Goal: Information Seeking & Learning: Learn about a topic

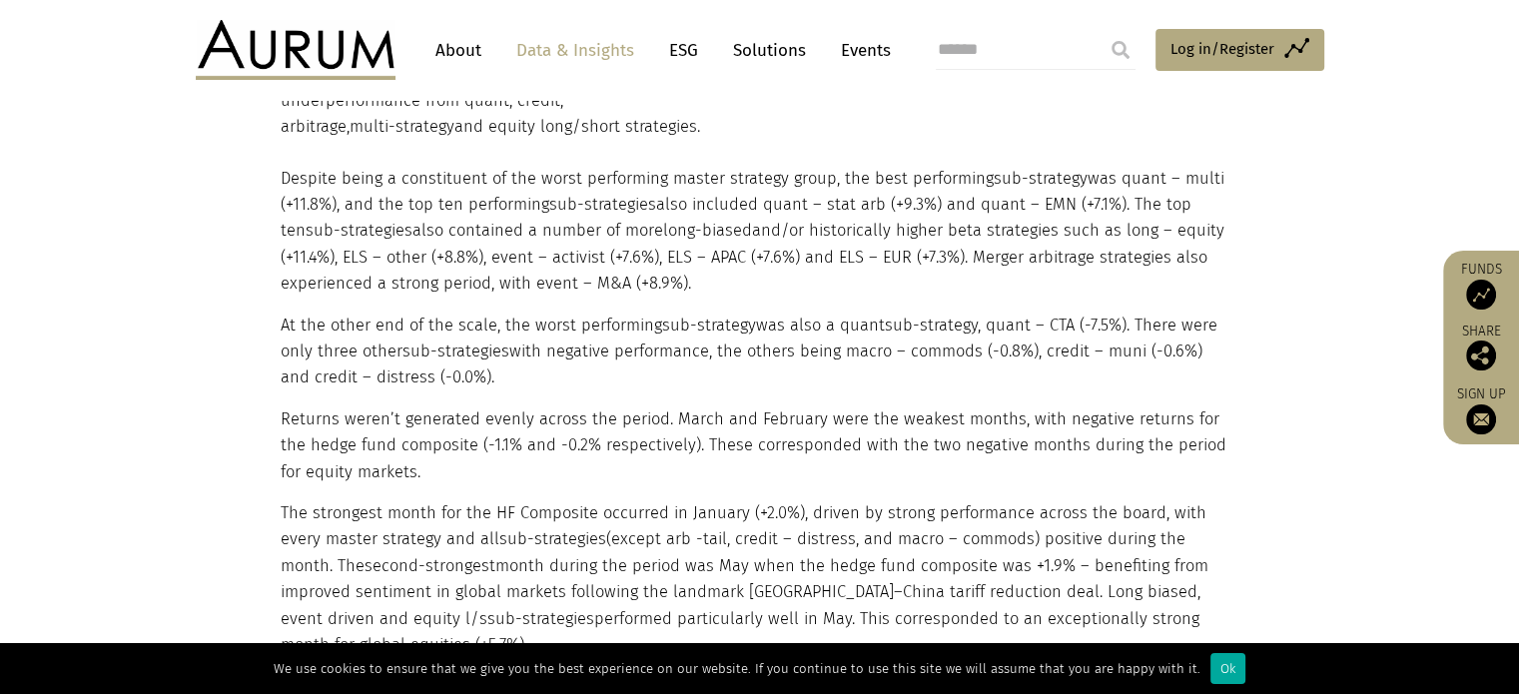
scroll to position [2496, 0]
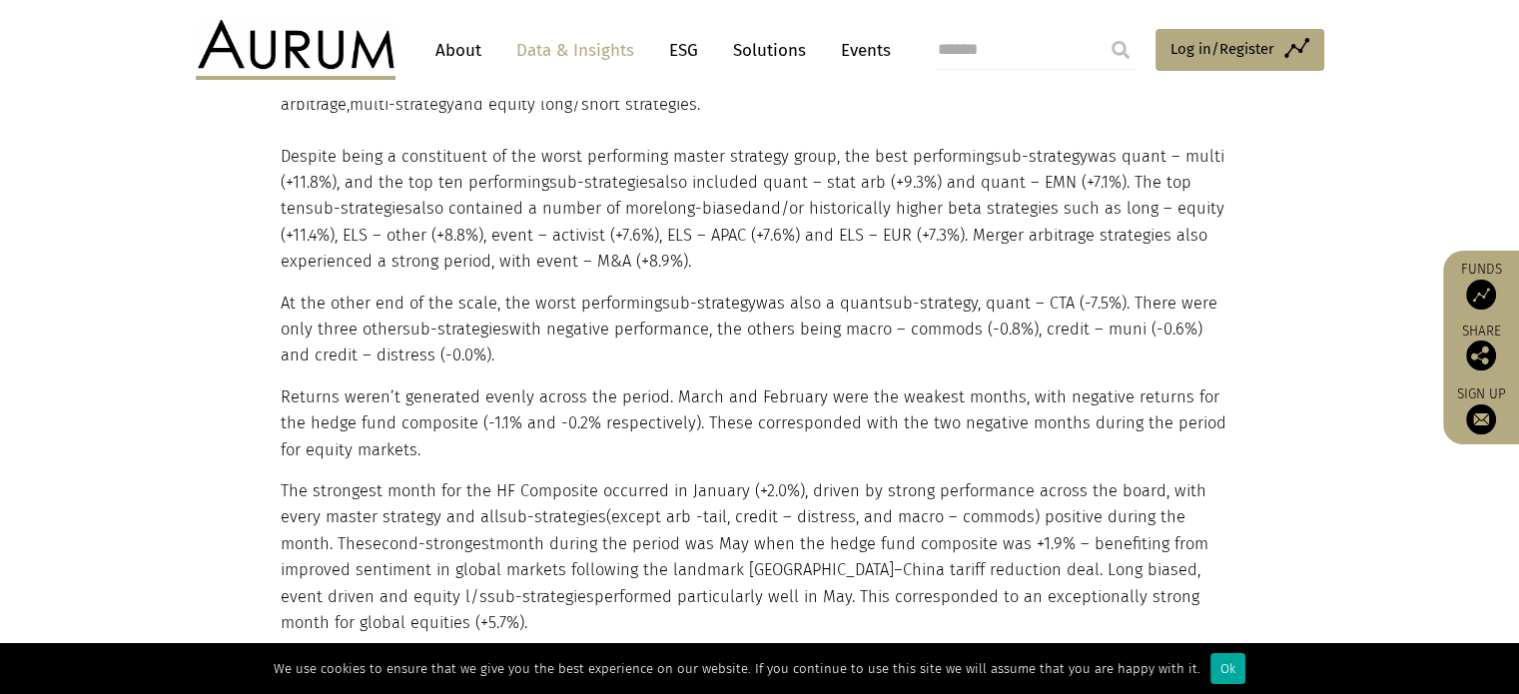
click at [332, 48] on img at bounding box center [296, 50] width 200 height 60
